Goal: Book appointment/travel/reservation

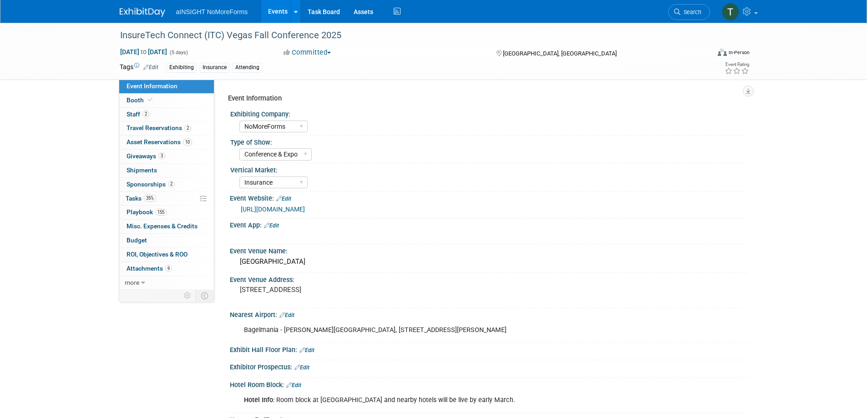
select select "NoMoreForms"
select select "Conference & Expo"
select select "Insurance"
select select "Full Access"
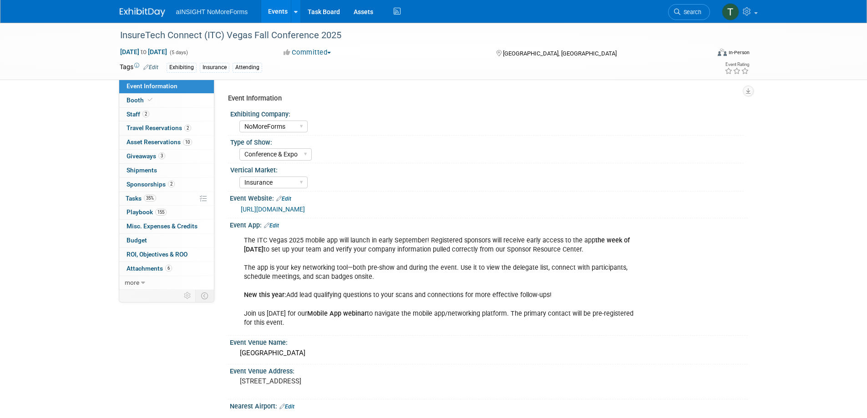
select select "NoMoreForms"
select select "Conference & Expo"
select select "Insurance"
select select "Full Access"
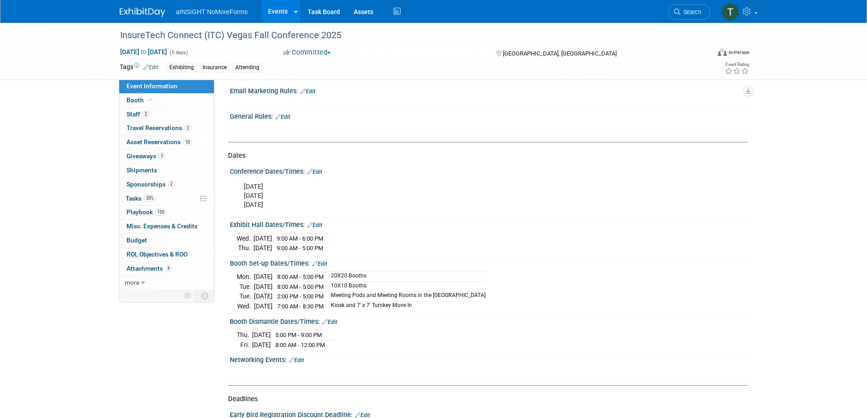
scroll to position [865, 0]
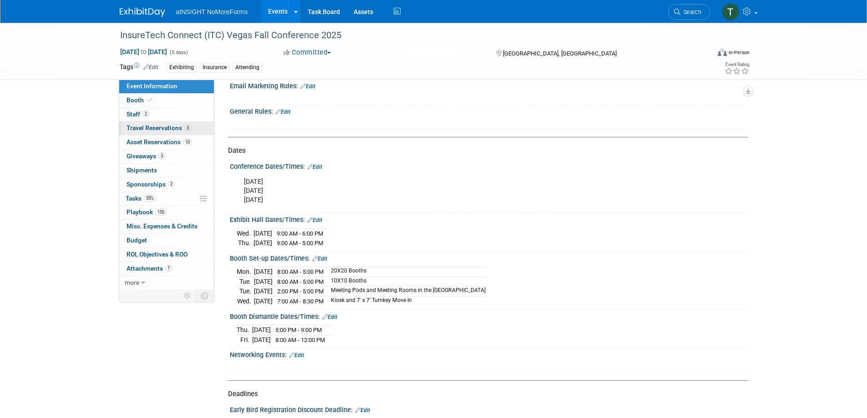
click at [152, 128] on span "Travel Reservations 3" at bounding box center [159, 127] width 65 height 7
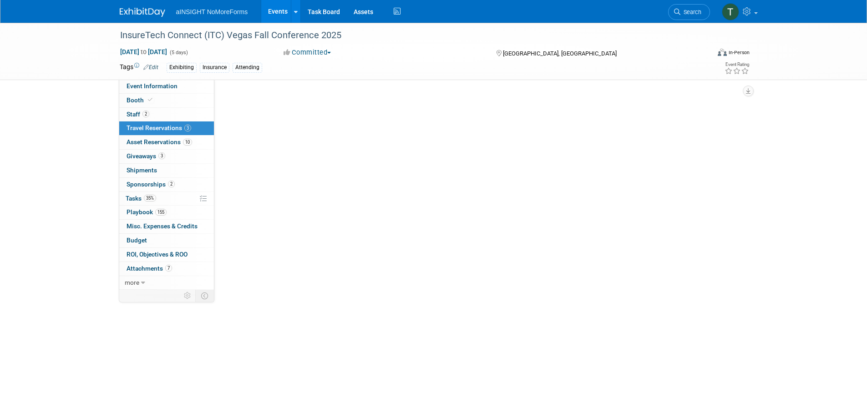
scroll to position [0, 0]
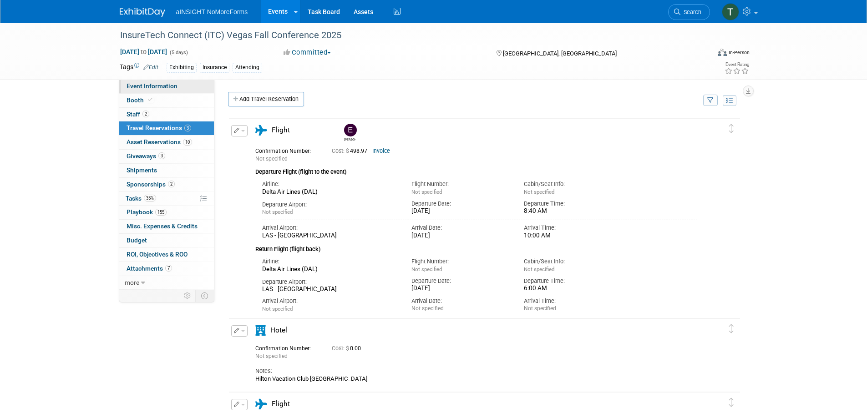
click at [167, 89] on span "Event Information" at bounding box center [152, 85] width 51 height 7
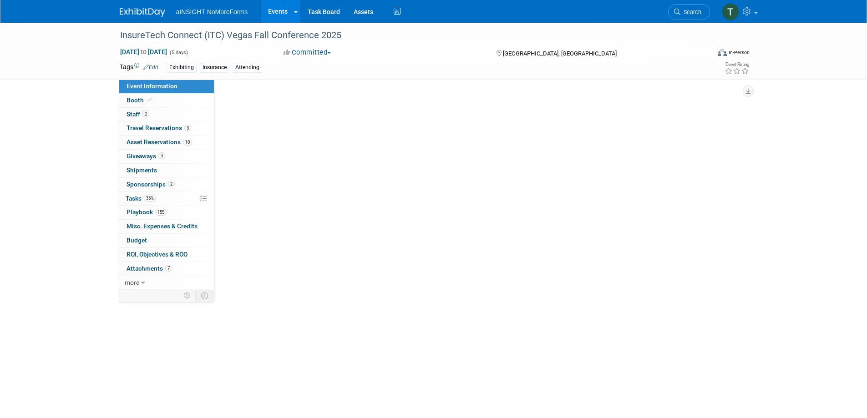
select select "NoMoreForms"
select select "Conference & Expo"
select select "Insurance"
select select "Full Access"
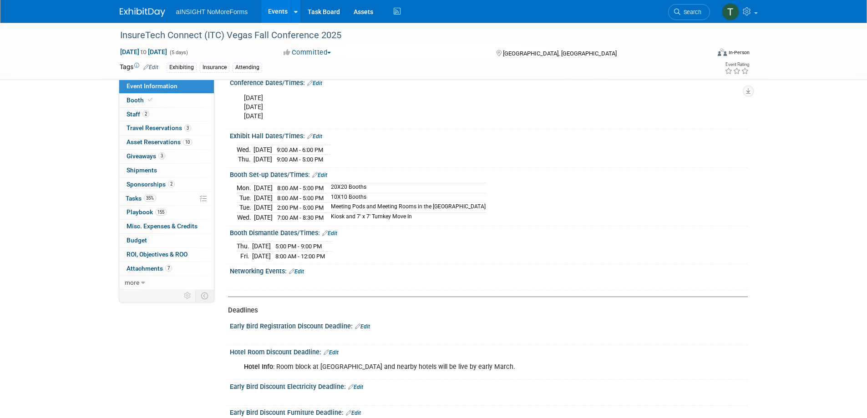
scroll to position [956, 0]
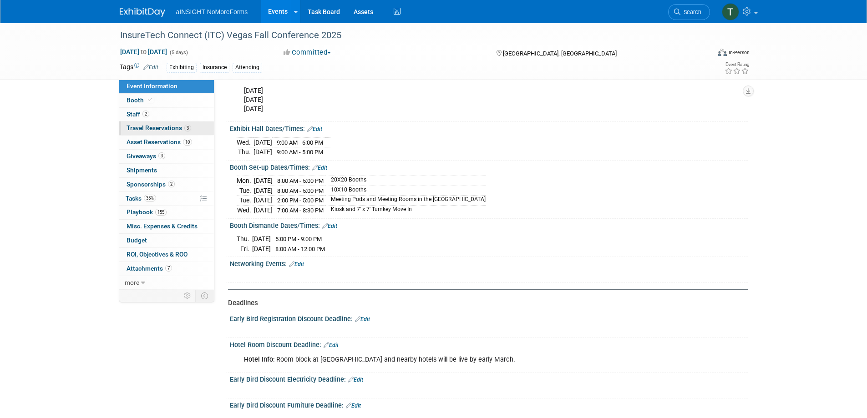
click at [181, 127] on span "Travel Reservations 3" at bounding box center [159, 127] width 65 height 7
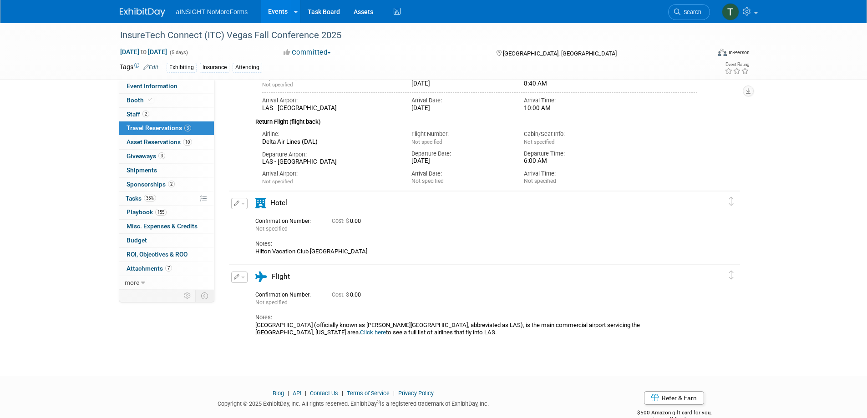
scroll to position [137, 0]
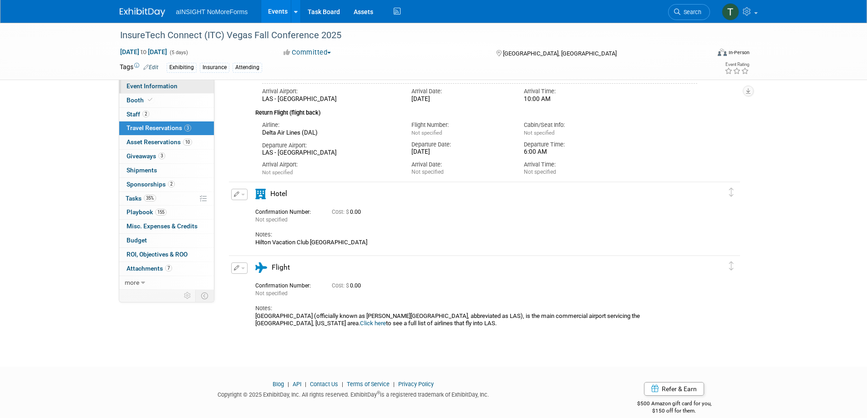
click at [187, 90] on link "Event Information" at bounding box center [166, 87] width 95 height 14
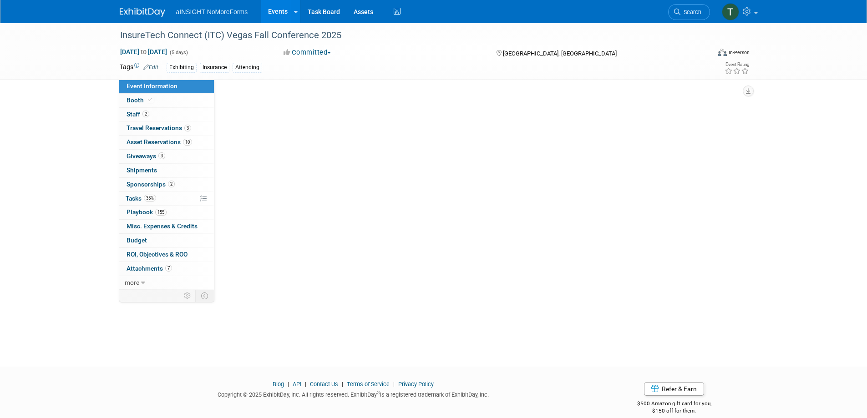
scroll to position [0, 0]
select select "NoMoreForms"
select select "Conference & Expo"
select select "Insurance"
select select "Full Access"
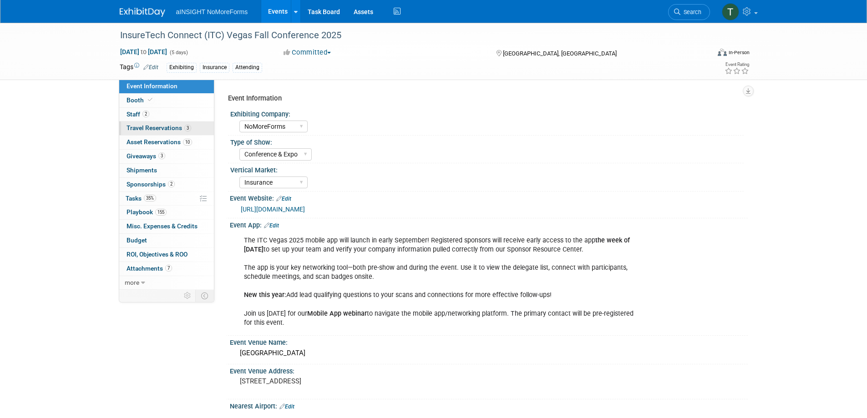
click at [160, 125] on span "Travel Reservations 3" at bounding box center [159, 127] width 65 height 7
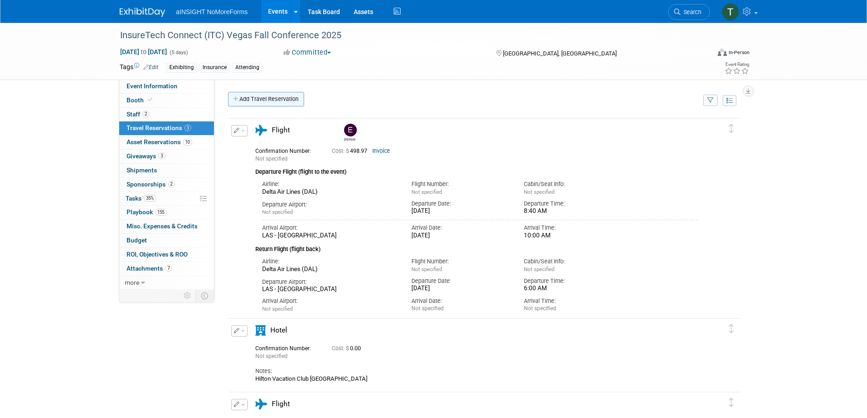
click at [269, 94] on link "Add Travel Reservation" at bounding box center [266, 99] width 76 height 15
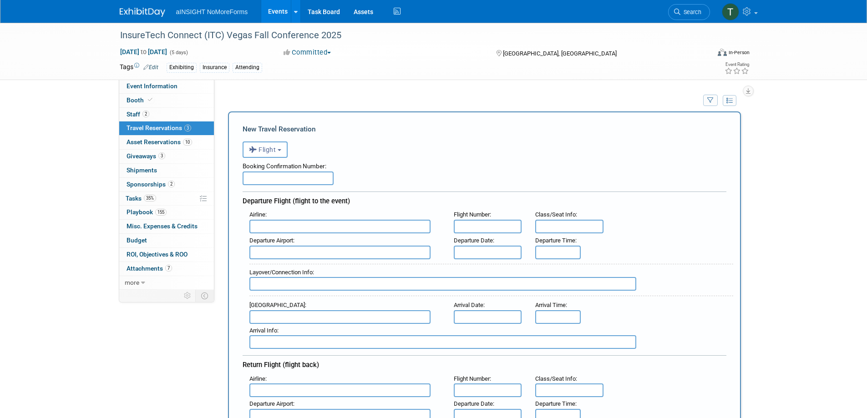
click at [288, 229] on input "text" at bounding box center [339, 227] width 181 height 14
click at [303, 255] on span "Delta Air Lines (DAL)" at bounding box center [344, 256] width 189 height 15
type input "Delta Air Lines (DAL)"
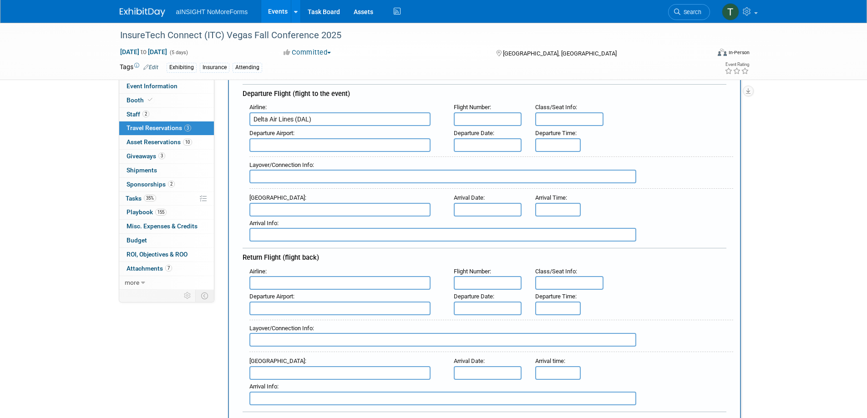
scroll to position [91, 0]
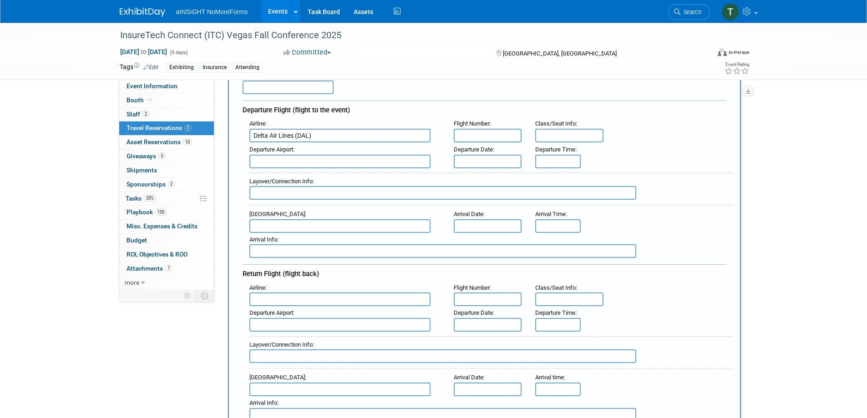
click at [463, 135] on input "text" at bounding box center [488, 136] width 68 height 14
type input "1532"
click at [417, 173] on span "IAH - George Bush Intercontinental Houston Airport" at bounding box center [344, 176] width 189 height 15
type input "IAH - George Bush Intercontinental Houston Airport"
click at [479, 164] on body "1 Sign up for Reach Account Settings Logout Search Web Cart 1 Logout Reload aIN…" at bounding box center [433, 118] width 867 height 418
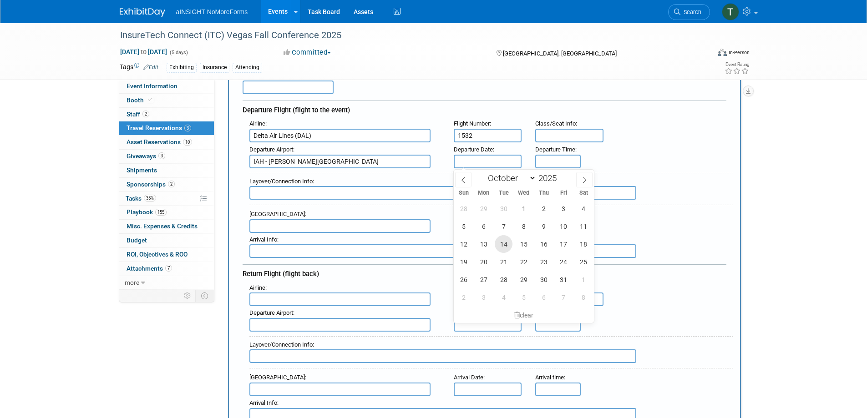
click at [503, 248] on span "14" at bounding box center [504, 244] width 18 height 18
type input "Oct 14, 2025"
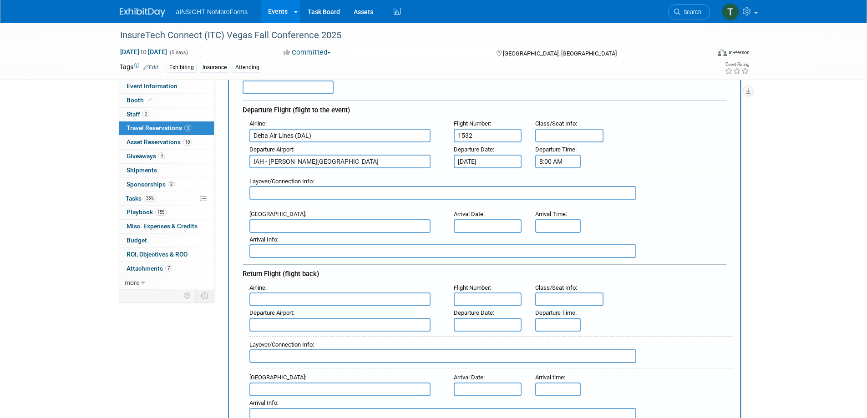
click at [557, 159] on input "8:00 AM" at bounding box center [558, 162] width 46 height 14
click at [556, 203] on span "08" at bounding box center [556, 203] width 17 height 16
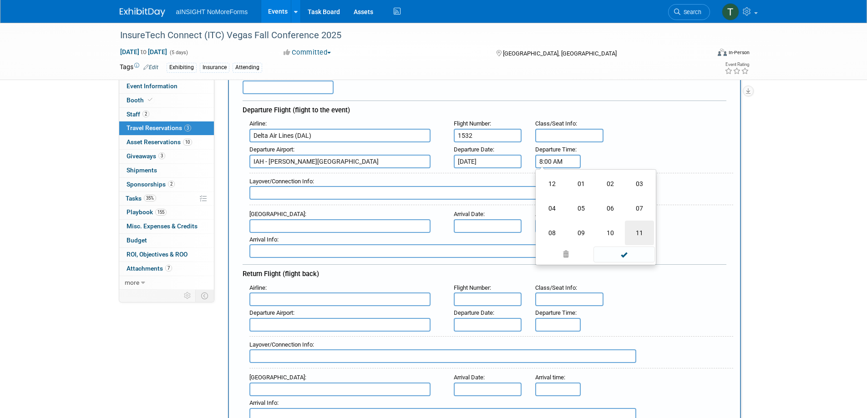
click at [644, 233] on td "11" at bounding box center [639, 233] width 29 height 25
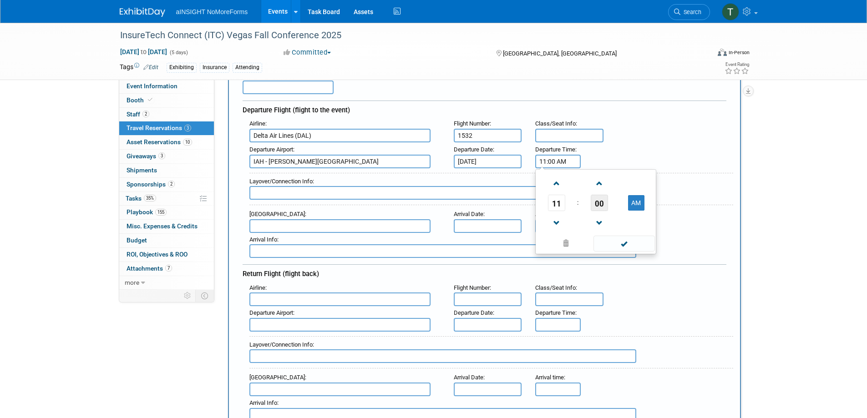
click at [602, 203] on span "00" at bounding box center [599, 203] width 17 height 16
click at [608, 212] on td "30" at bounding box center [610, 208] width 29 height 25
type input "11:30 AM"
click at [370, 190] on input "text" at bounding box center [442, 193] width 387 height 14
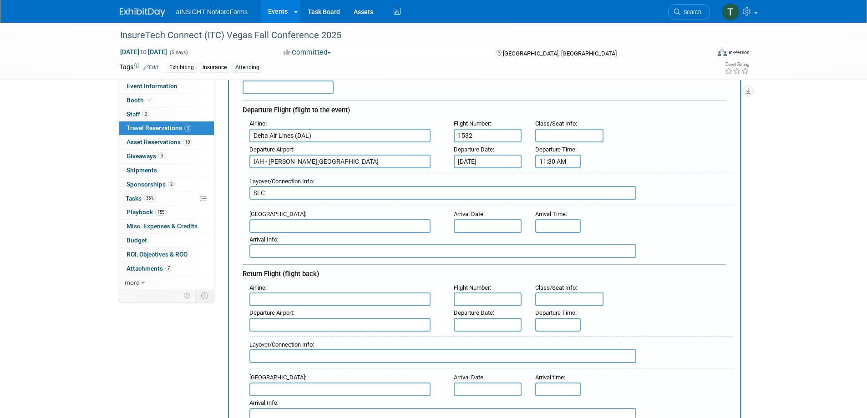
type input "SLC"
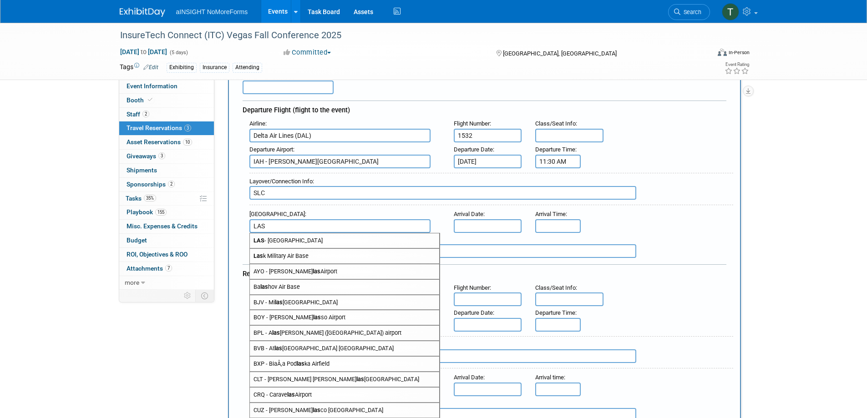
click at [363, 240] on span "LAS - McCarran International Airport" at bounding box center [344, 240] width 189 height 15
type input "LAS - McCarran International Airport"
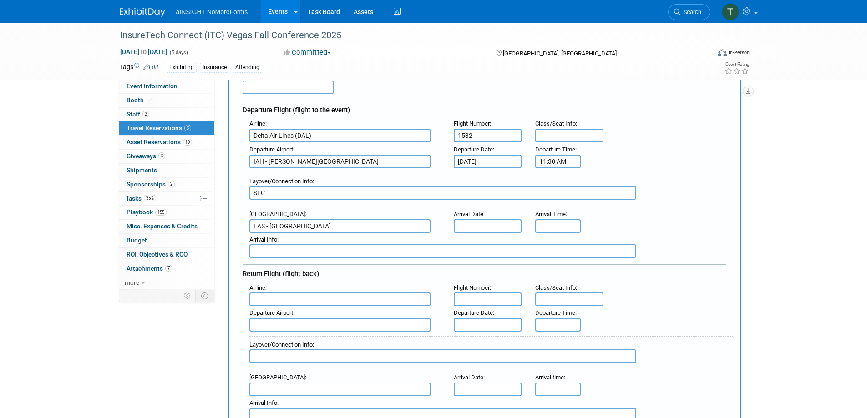
click at [507, 227] on input "text" at bounding box center [488, 226] width 68 height 14
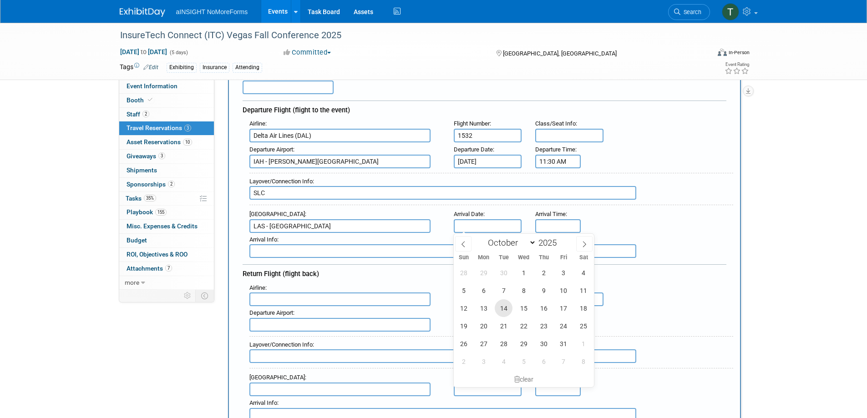
click at [505, 308] on span "14" at bounding box center [504, 308] width 18 height 18
type input "Oct 14, 2025"
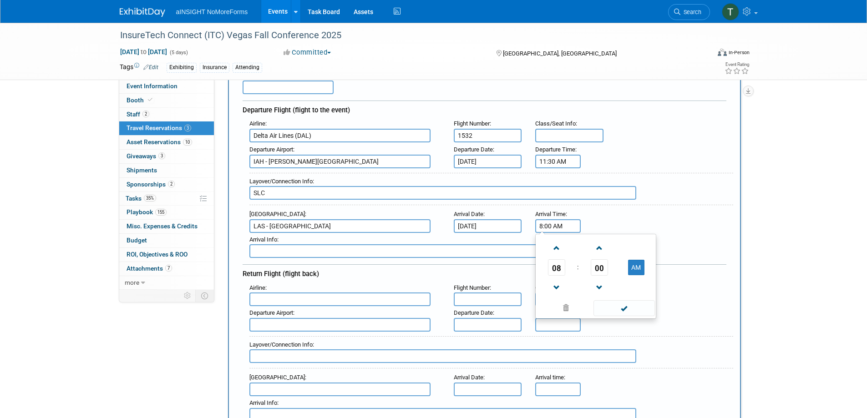
click at [563, 229] on input "8:00 AM" at bounding box center [558, 226] width 46 height 14
click at [554, 274] on span "08" at bounding box center [556, 267] width 17 height 16
click at [554, 274] on td "04" at bounding box center [552, 273] width 29 height 25
click at [631, 264] on button "AM" at bounding box center [636, 267] width 16 height 15
type input "4:00 PM"
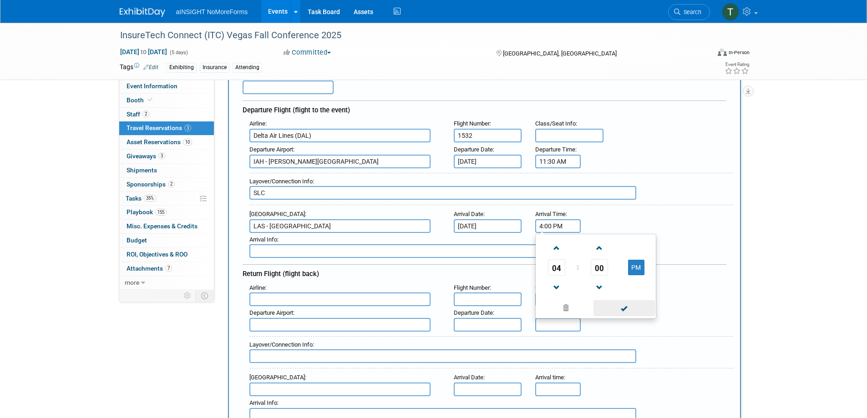
click at [626, 309] on span at bounding box center [624, 308] width 61 height 16
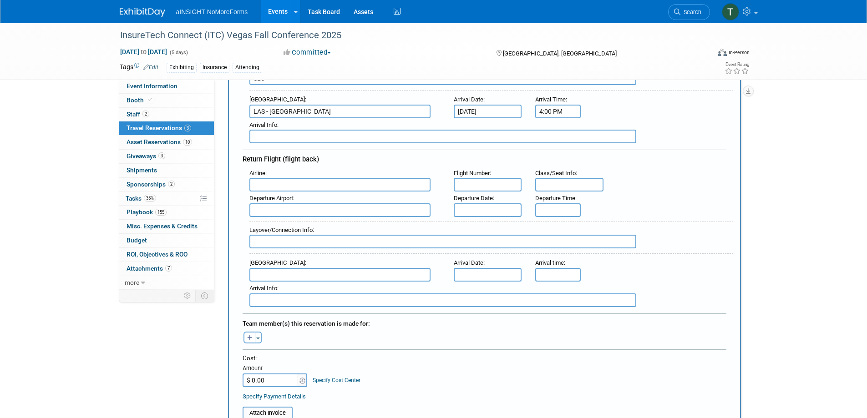
scroll to position [228, 0]
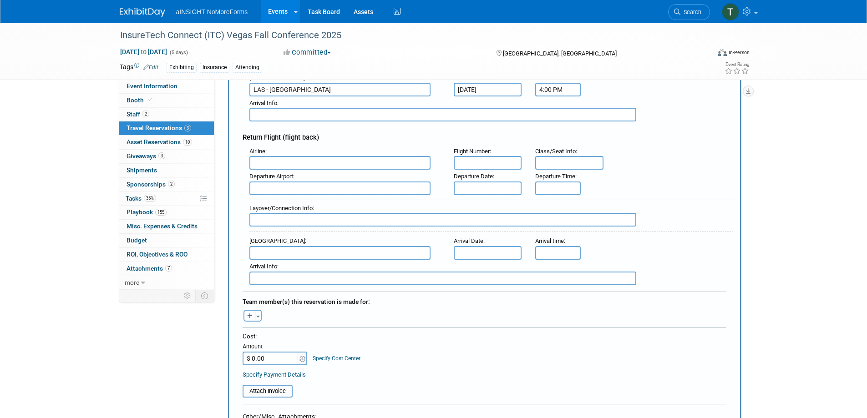
click at [361, 165] on input "text" at bounding box center [339, 163] width 181 height 14
click at [365, 195] on span "Delta Air Lines (DAL)" at bounding box center [344, 193] width 189 height 15
type input "Delta Air Lines (DAL)"
click at [470, 157] on input "text" at bounding box center [488, 163] width 68 height 14
type input "1608"
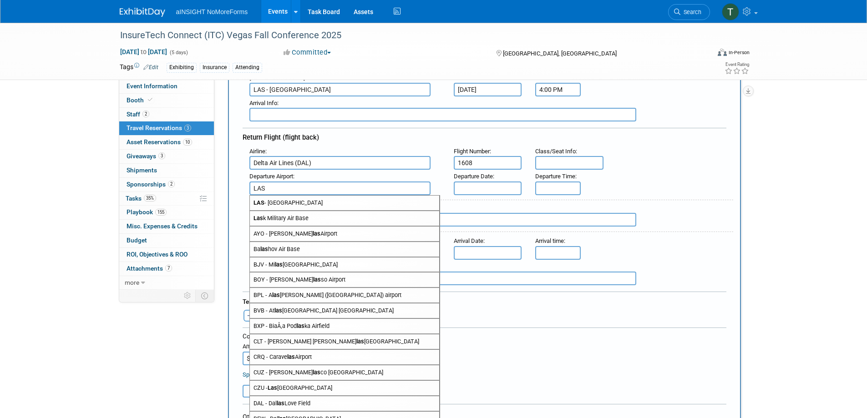
click at [370, 208] on span "LAS - McCarran International Airport" at bounding box center [344, 203] width 189 height 15
type input "LAS - McCarran International Airport"
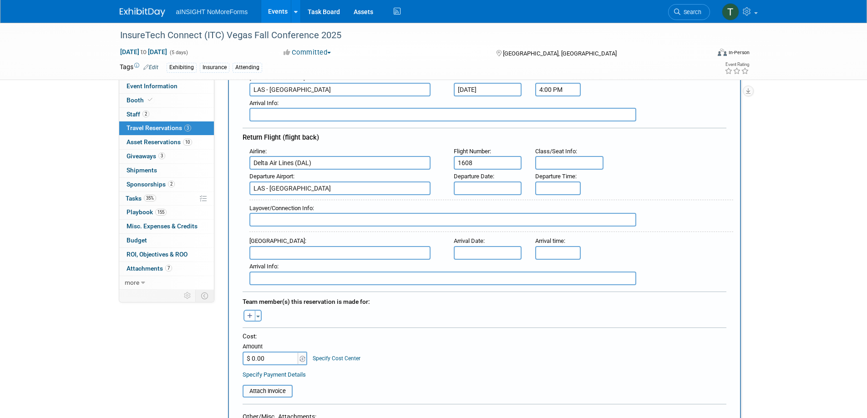
click at [478, 182] on input "text" at bounding box center [488, 189] width 68 height 14
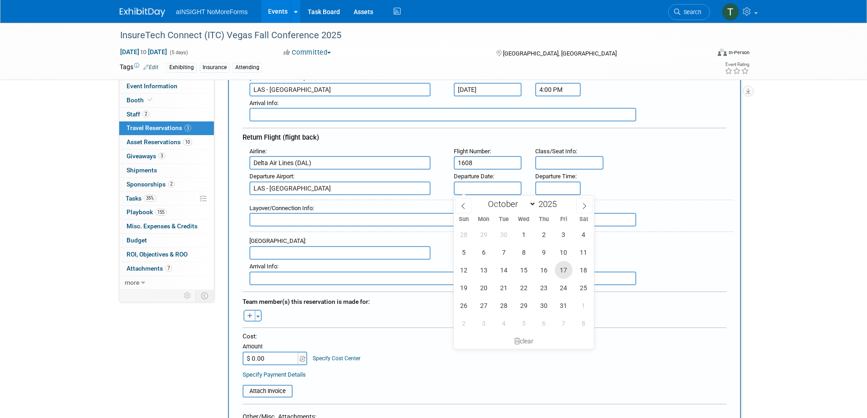
click at [564, 274] on span "17" at bounding box center [564, 270] width 18 height 18
type input "[DATE]"
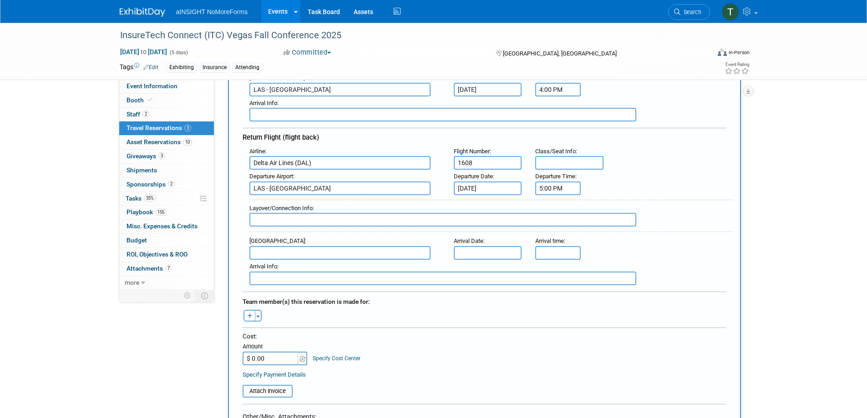
click at [567, 189] on input "5:00 PM" at bounding box center [558, 189] width 46 height 14
click at [563, 227] on span "05" at bounding box center [556, 230] width 17 height 16
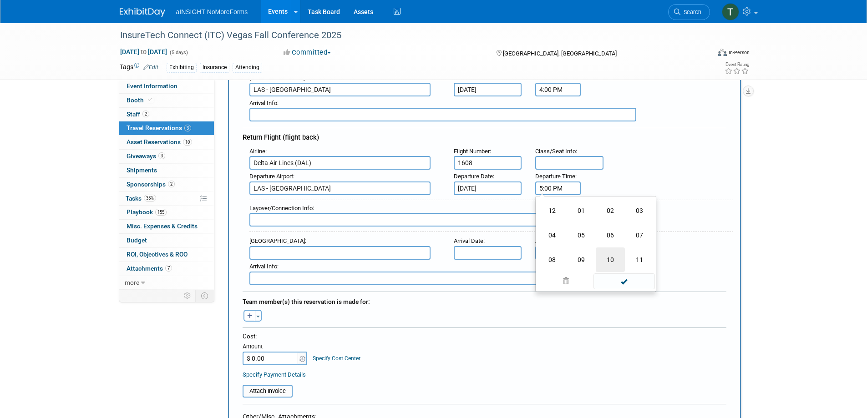
click at [616, 259] on td "10" at bounding box center [610, 260] width 29 height 25
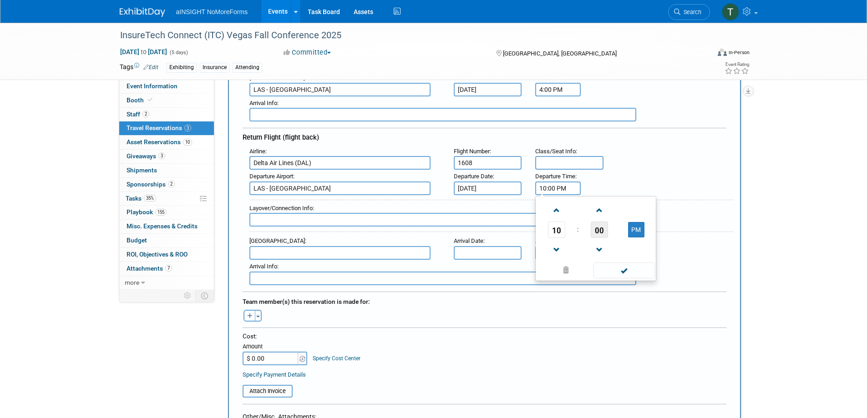
click at [603, 231] on span "00" at bounding box center [599, 230] width 17 height 16
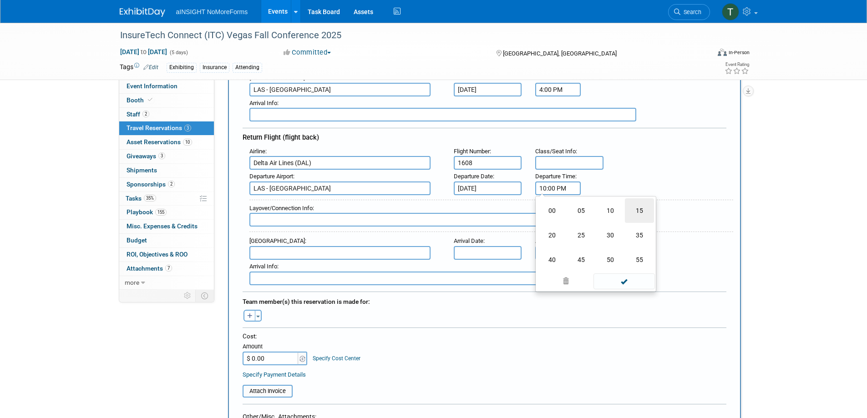
click at [638, 209] on td "15" at bounding box center [639, 210] width 29 height 25
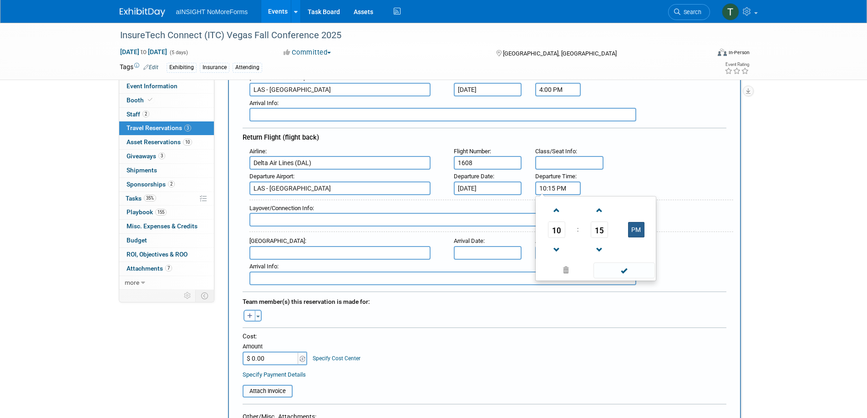
click at [634, 225] on button "PM" at bounding box center [636, 229] width 16 height 15
type input "10:15 AM"
click at [628, 269] on span at bounding box center [624, 271] width 61 height 16
click at [344, 217] on input "text" at bounding box center [442, 220] width 387 height 14
type input "SLC"
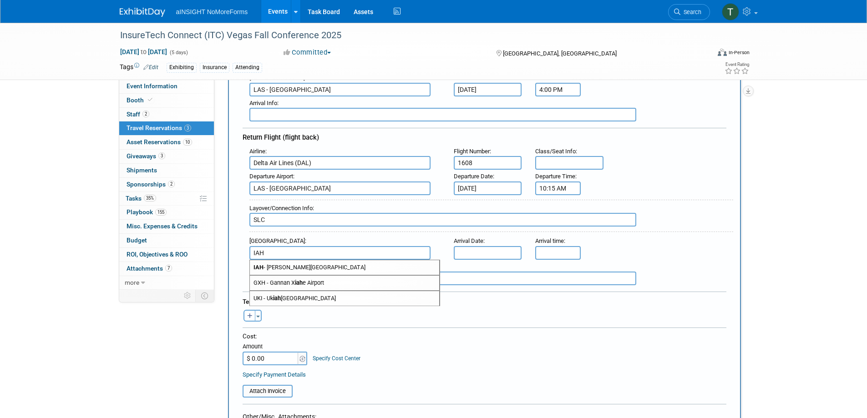
click at [383, 270] on span "IAH - George Bush Intercontinental Houston Airport" at bounding box center [344, 267] width 189 height 15
type input "IAH - George Bush Intercontinental Houston Airport"
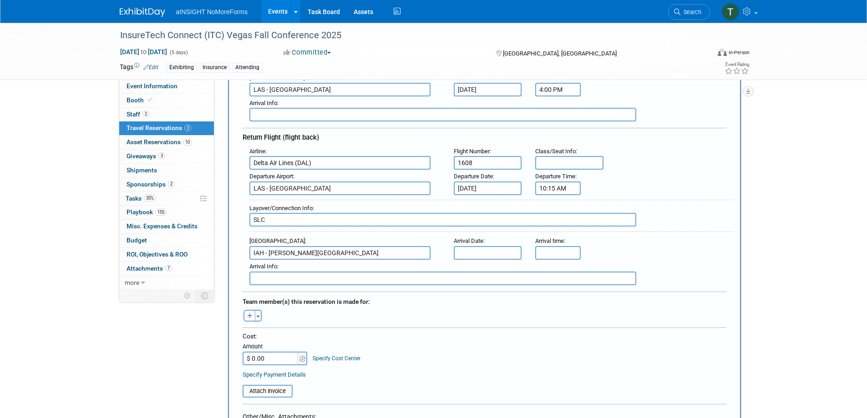
click at [492, 255] on input "text" at bounding box center [488, 253] width 68 height 14
click at [560, 330] on span "17" at bounding box center [564, 334] width 18 height 18
type input "[DATE]"
click at [552, 242] on span "Arrival time" at bounding box center [549, 241] width 29 height 7
click at [553, 247] on input "5:00 PM" at bounding box center [558, 253] width 46 height 14
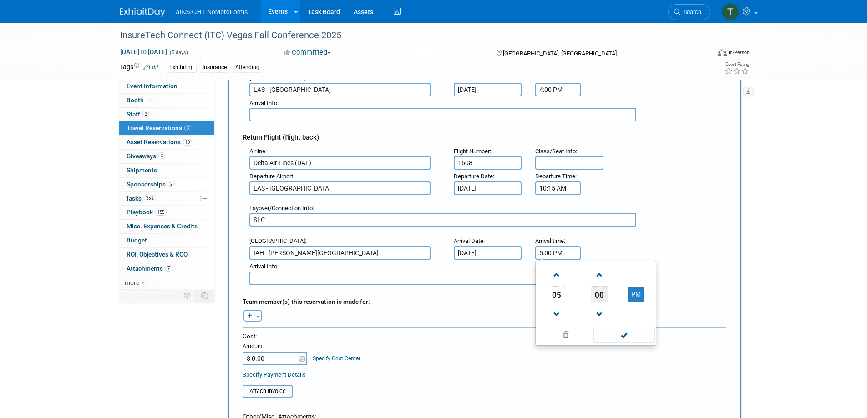
click at [599, 294] on span "00" at bounding box center [599, 294] width 17 height 16
click at [604, 294] on td "30" at bounding box center [610, 300] width 29 height 25
type input "5:30 PM"
click at [624, 335] on span at bounding box center [624, 335] width 61 height 16
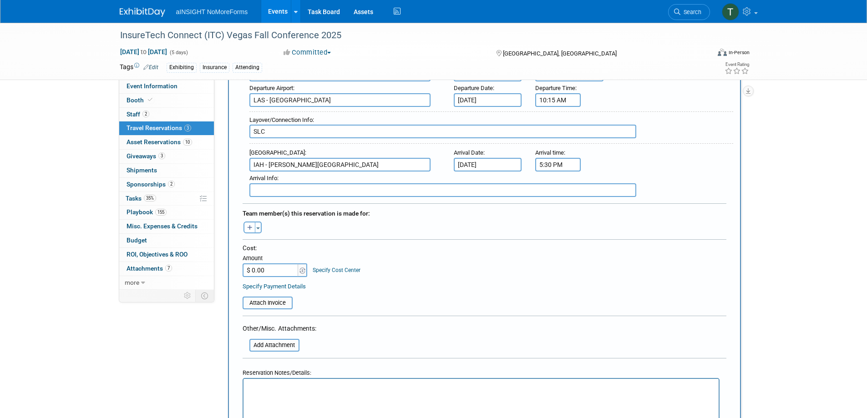
scroll to position [319, 0]
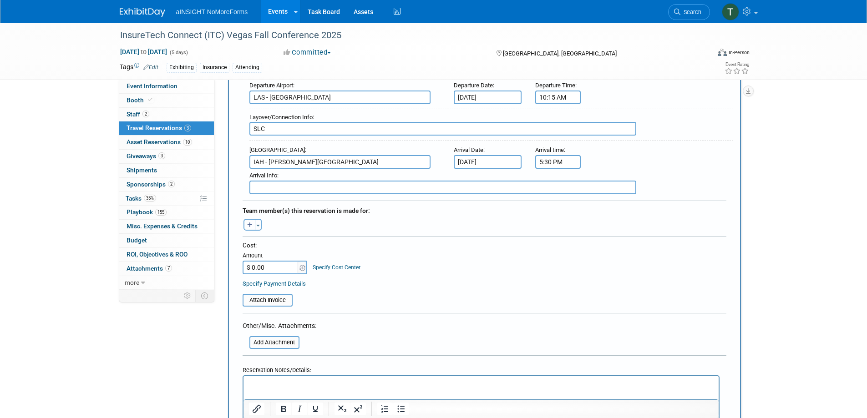
click at [250, 226] on icon "button" at bounding box center [249, 226] width 5 height 6
select select
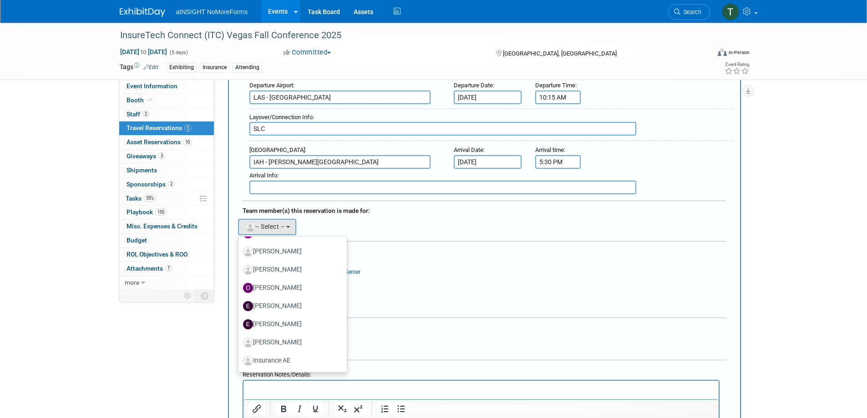
scroll to position [182, 0]
click at [306, 360] on label "Teresa Papanicolaou (me)" at bounding box center [290, 359] width 95 height 15
click at [240, 360] on input "Teresa Papanicolaou (me)" at bounding box center [237, 358] width 6 height 6
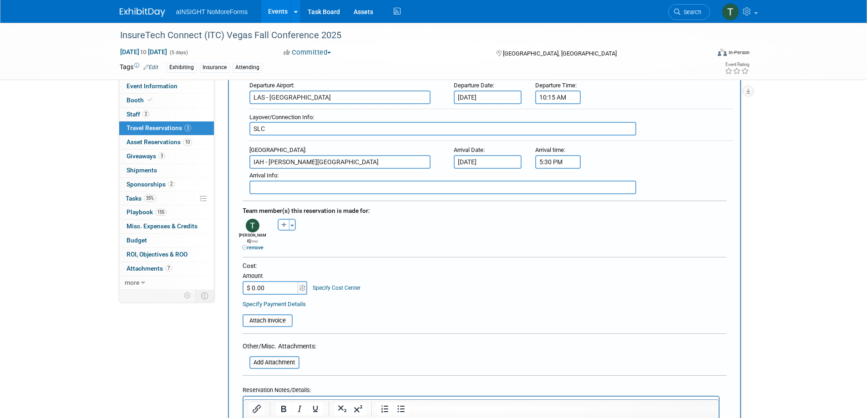
click at [282, 274] on div "Amount" at bounding box center [276, 276] width 66 height 9
click at [270, 281] on input "$ 0.00" at bounding box center [271, 288] width 57 height 14
click at [268, 281] on input "$ 0.00" at bounding box center [271, 288] width 57 height 14
type input "$ 548.37"
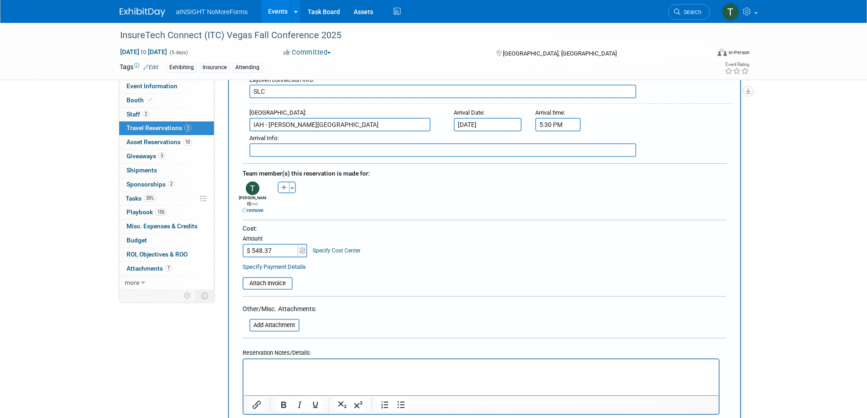
scroll to position [501, 0]
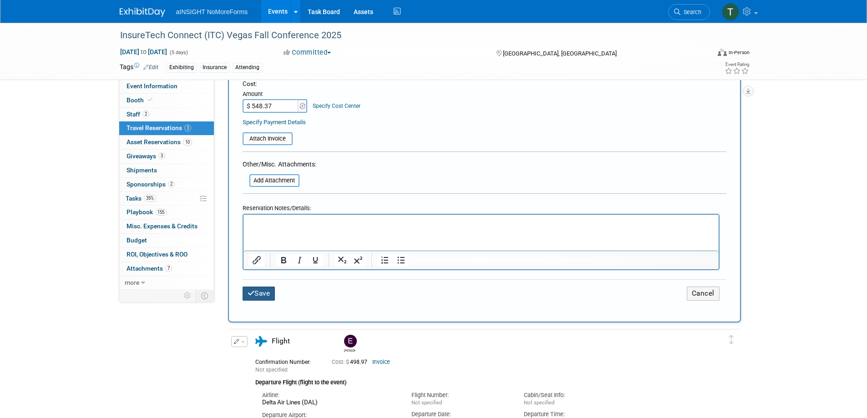
click at [254, 290] on icon "submit" at bounding box center [251, 293] width 7 height 7
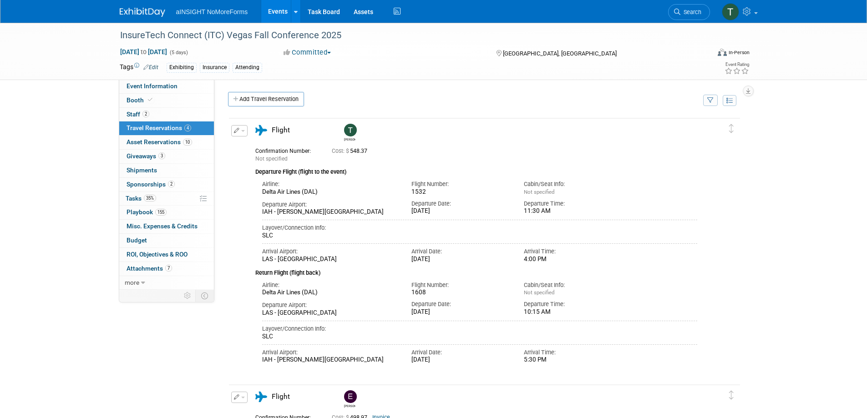
scroll to position [0, 0]
